Goal: Check status: Check status

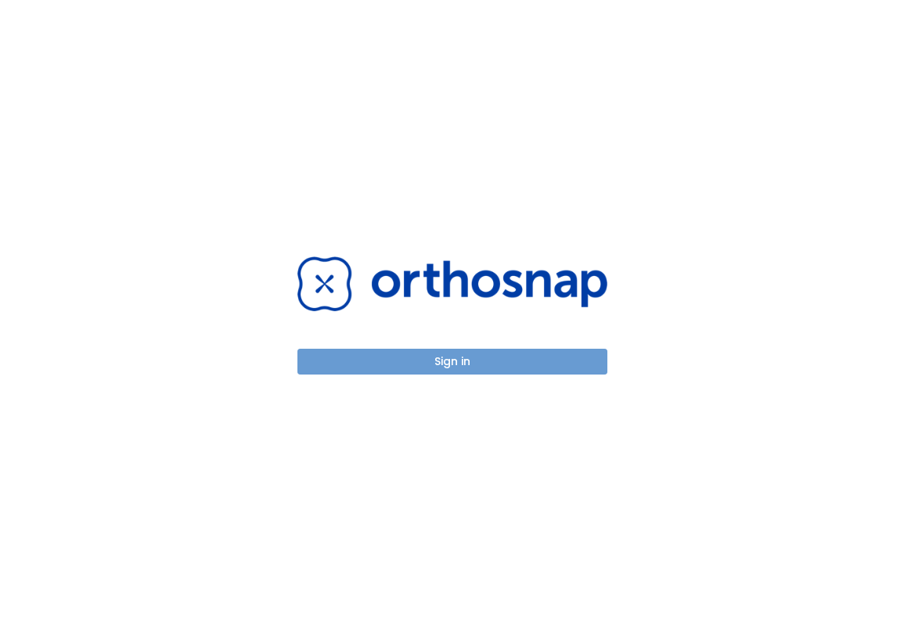
click at [509, 354] on button "Sign in" at bounding box center [452, 362] width 310 height 26
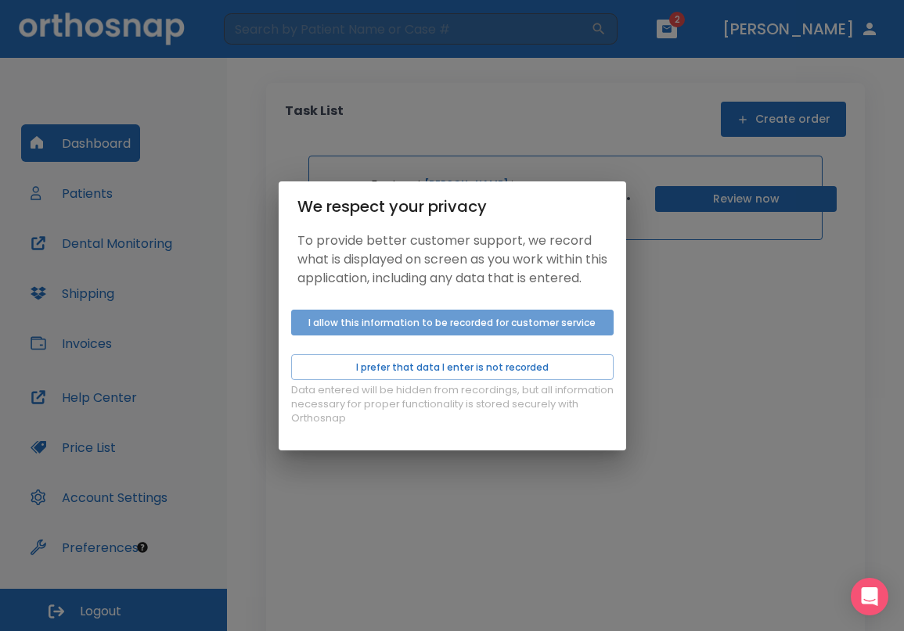
click at [468, 331] on button "I allow this information to be recorded for customer service" at bounding box center [452, 323] width 322 height 26
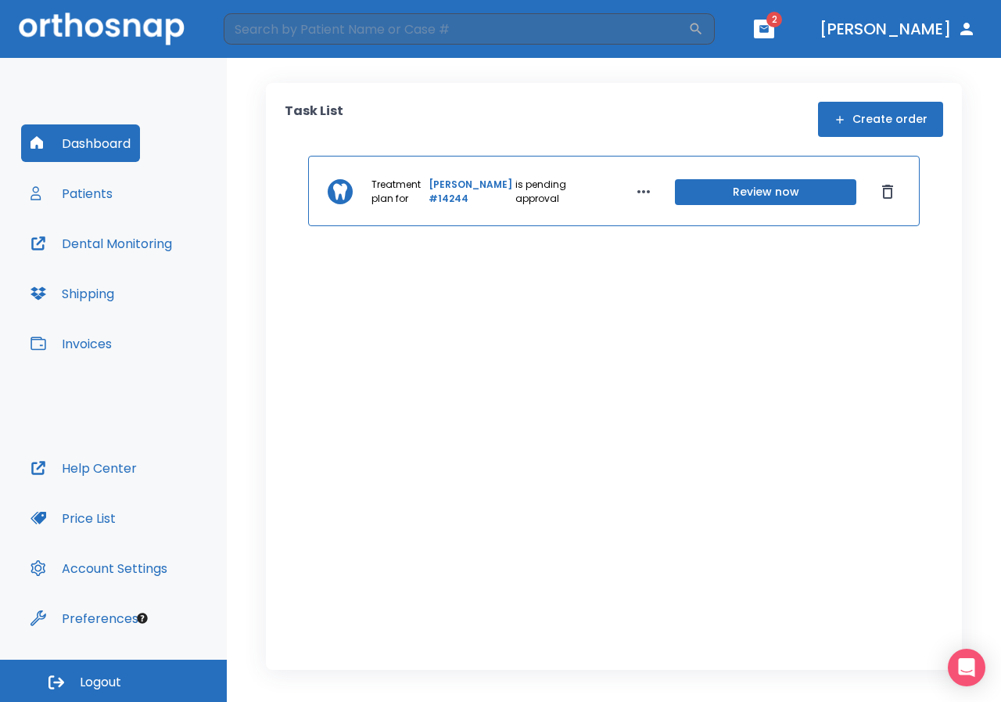
click at [94, 189] on button "Patients" at bounding box center [71, 193] width 101 height 38
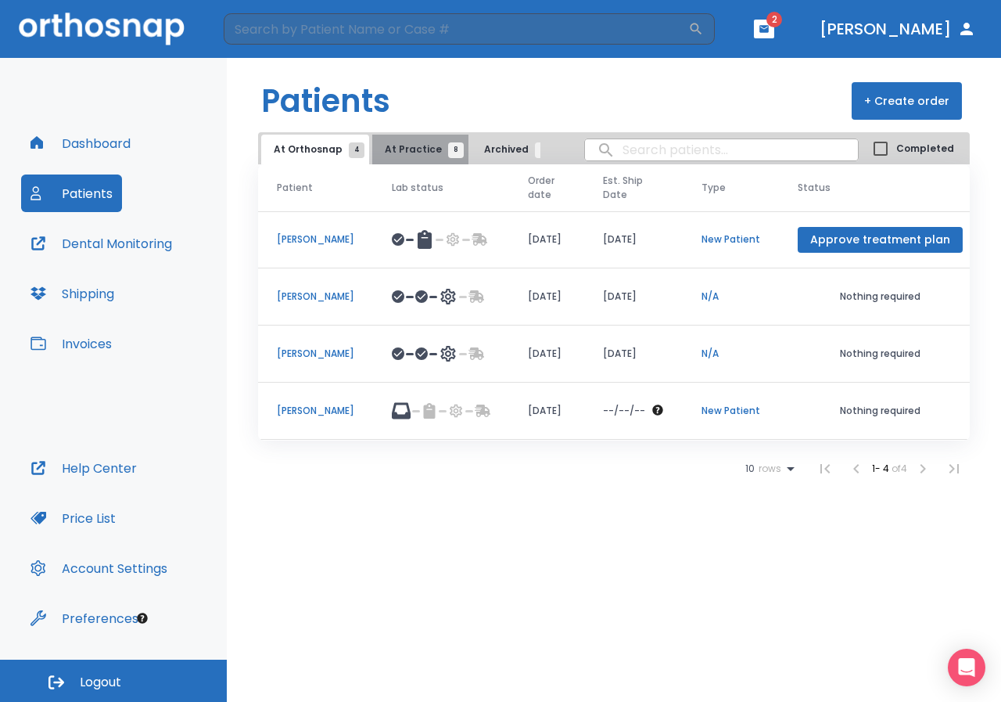
click at [428, 153] on span "At Practice 8" at bounding box center [420, 149] width 71 height 14
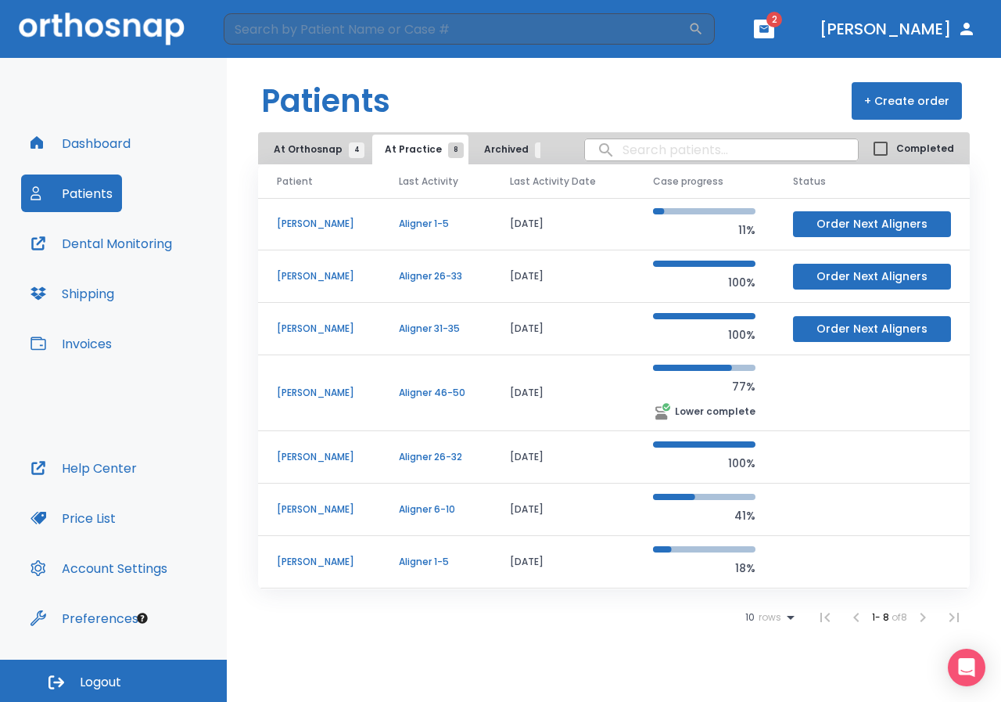
scroll to position [52, 0]
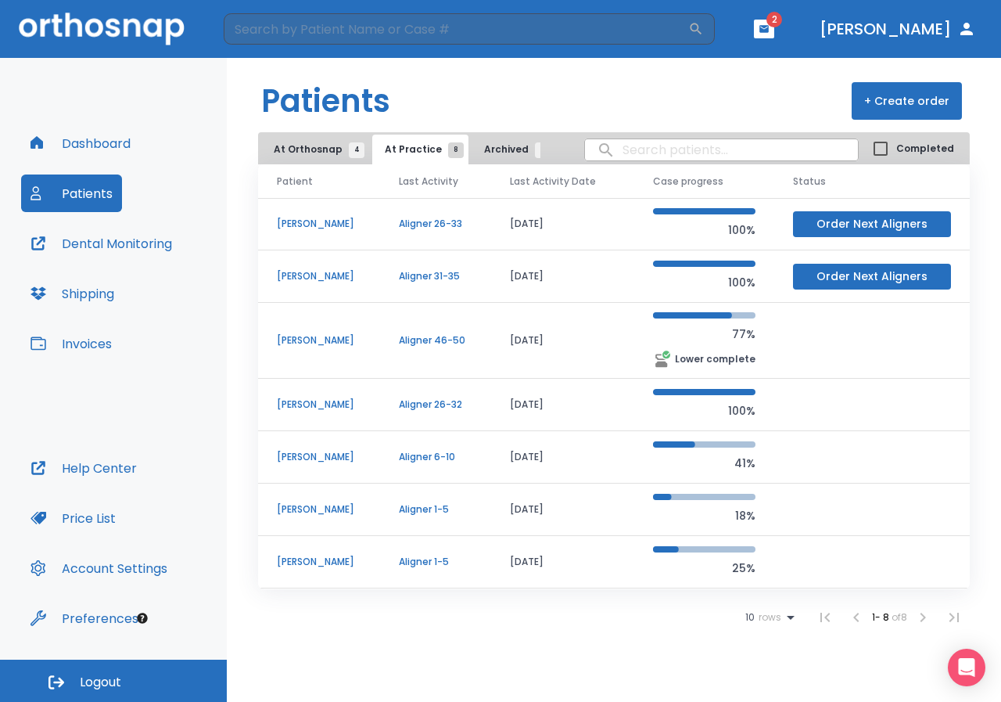
click at [290, 560] on p "Muna Osman" at bounding box center [319, 562] width 85 height 14
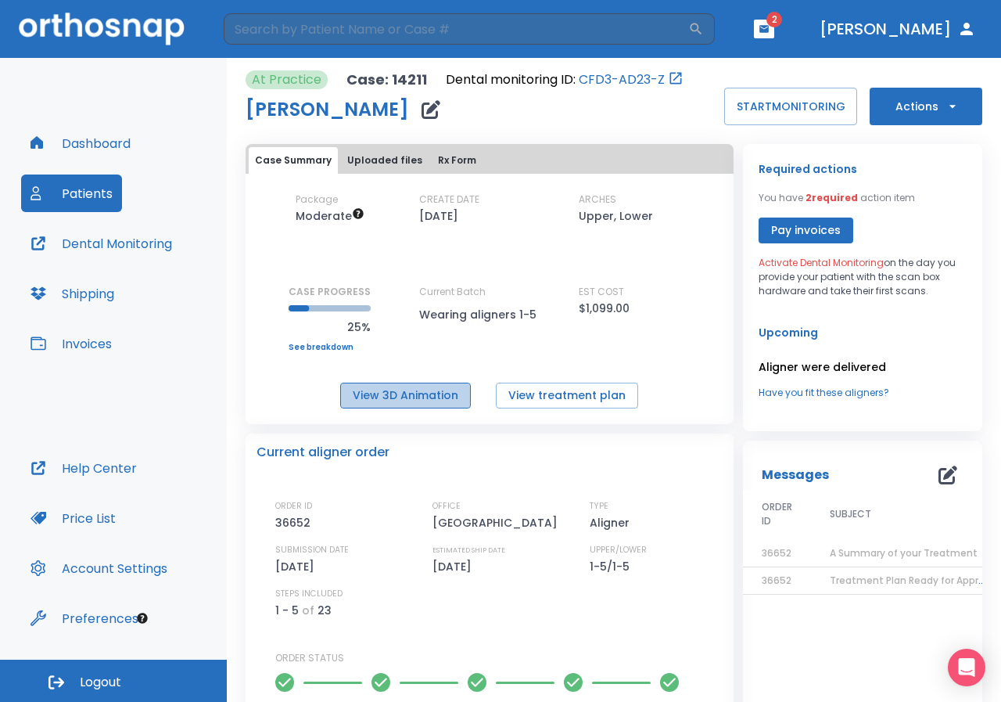
click at [431, 387] on button "View 3D Animation" at bounding box center [405, 396] width 131 height 26
